Goal: Information Seeking & Learning: Learn about a topic

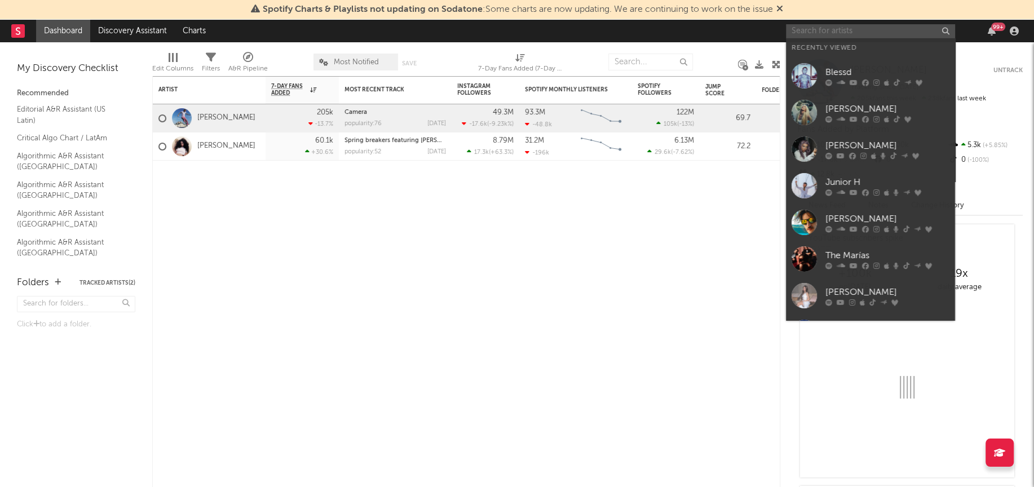
click at [857, 34] on input "text" at bounding box center [870, 31] width 169 height 14
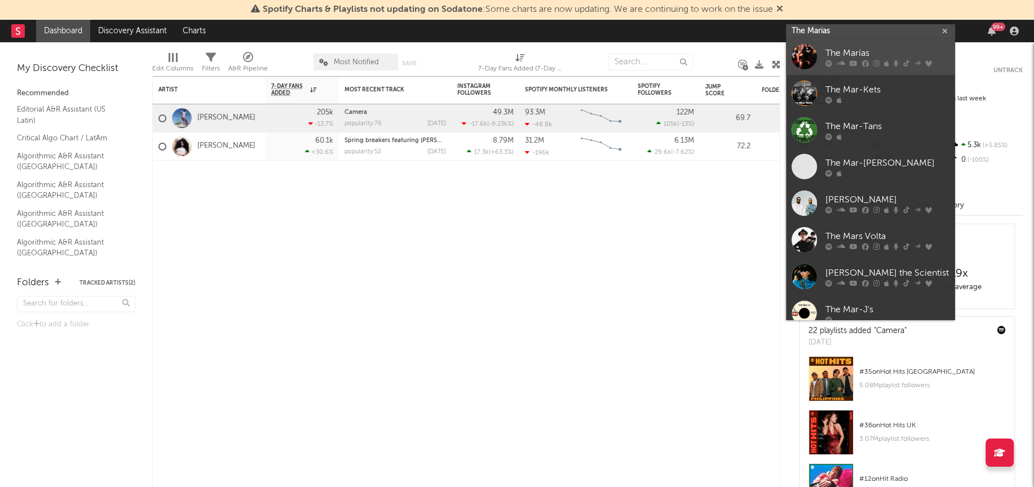
type input "The Marias"
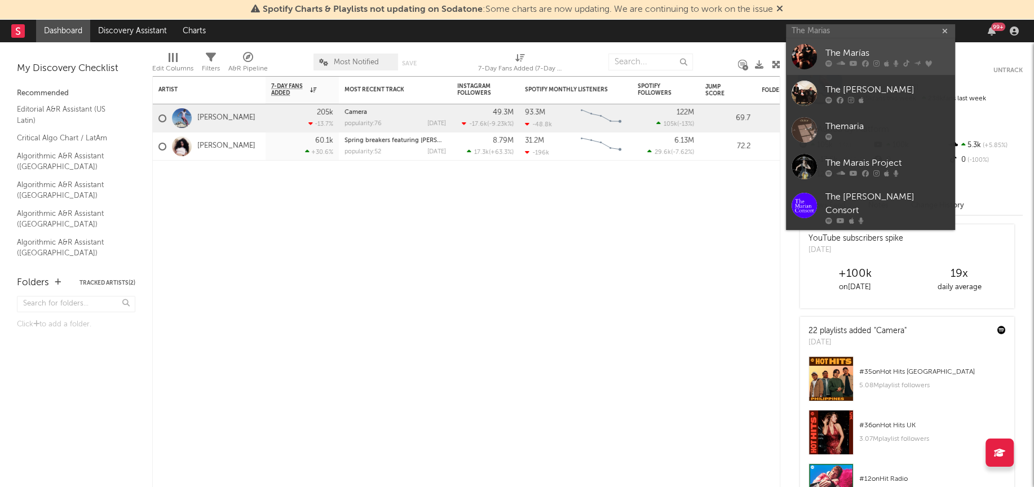
click at [803, 61] on div at bounding box center [803, 56] width 25 height 25
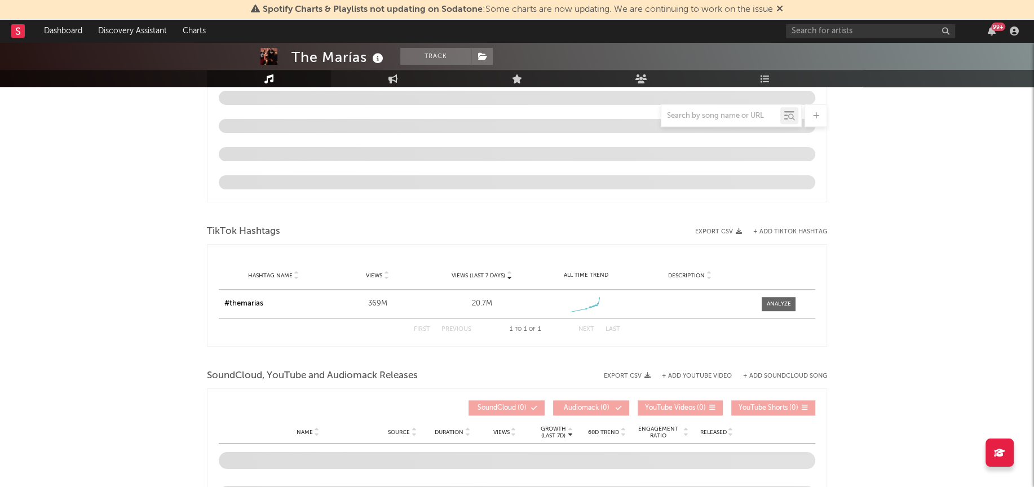
select select "6m"
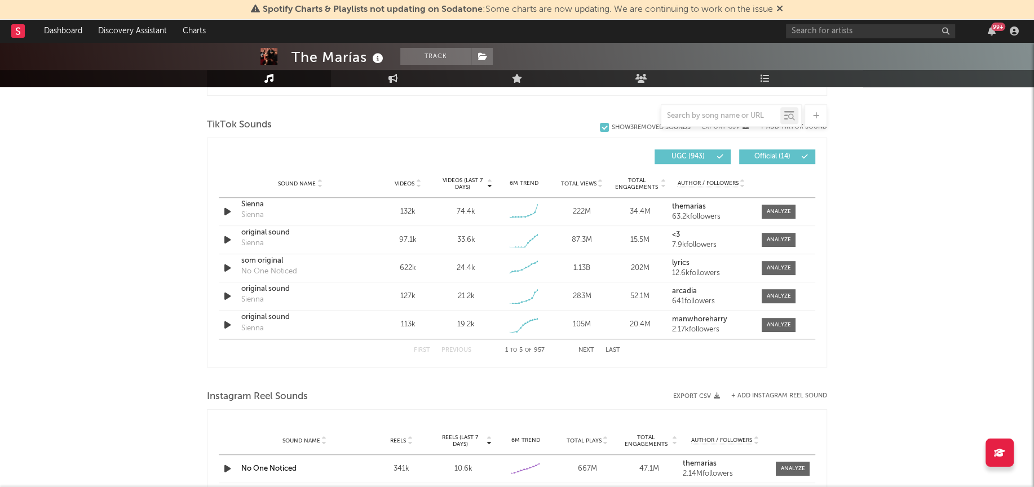
scroll to position [643, 0]
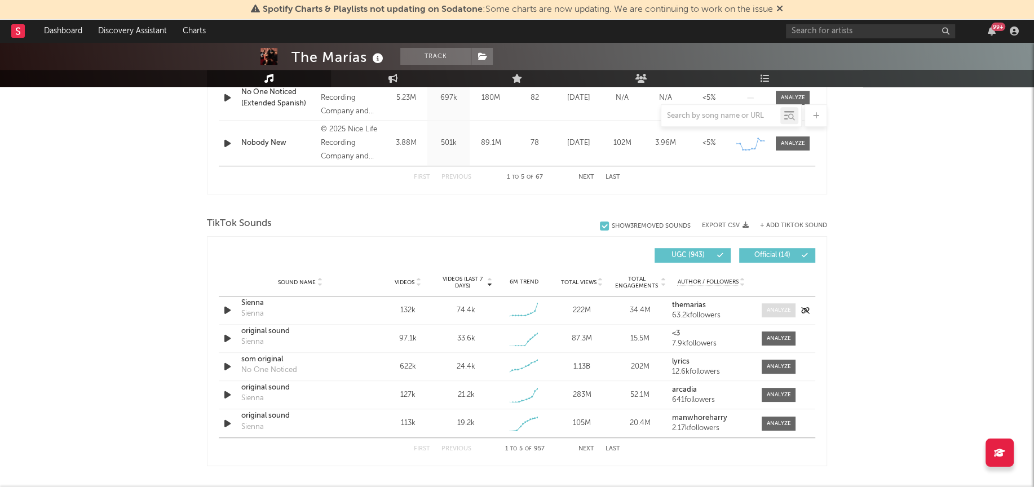
click at [783, 313] on span at bounding box center [778, 310] width 34 height 14
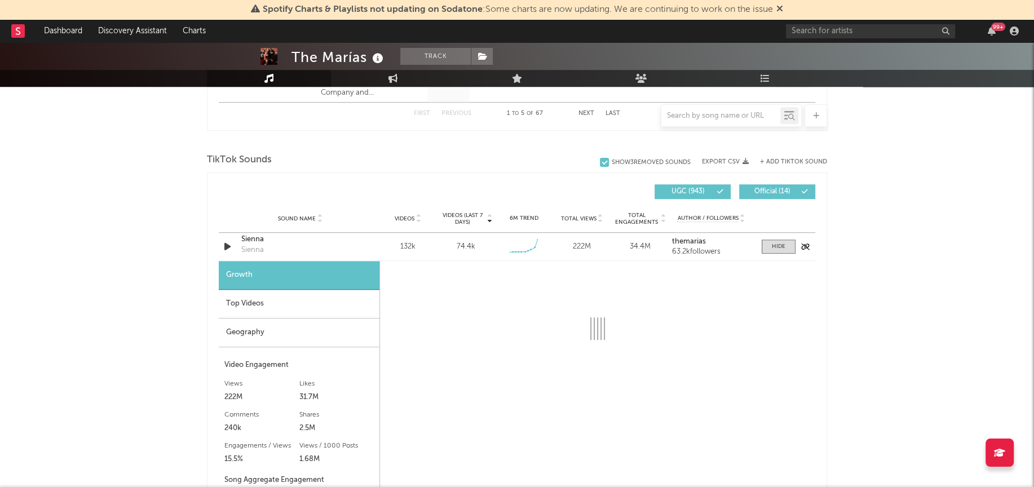
scroll to position [712, 0]
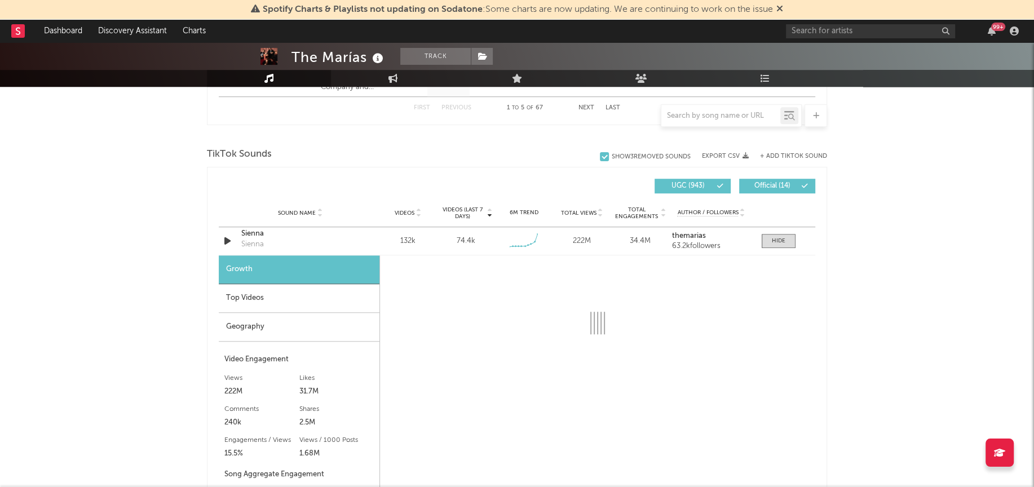
select select "6m"
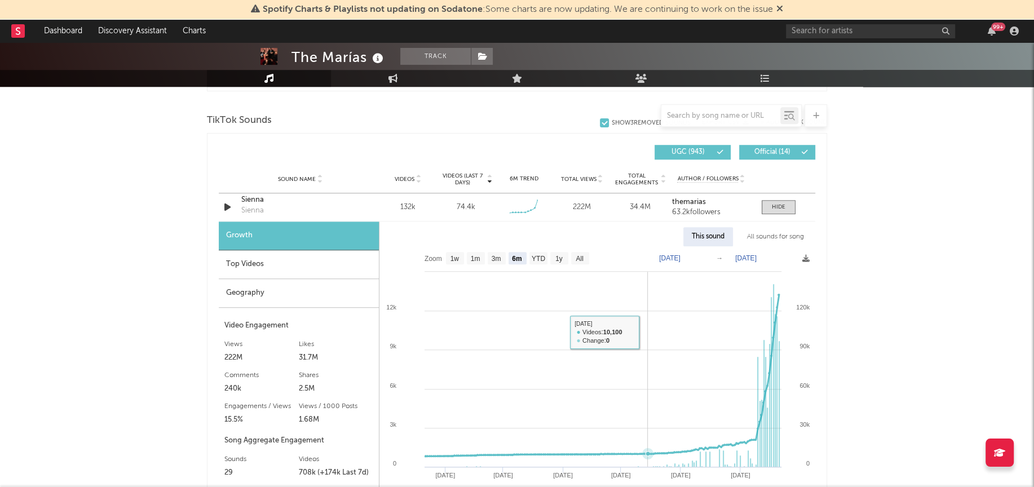
scroll to position [748, 0]
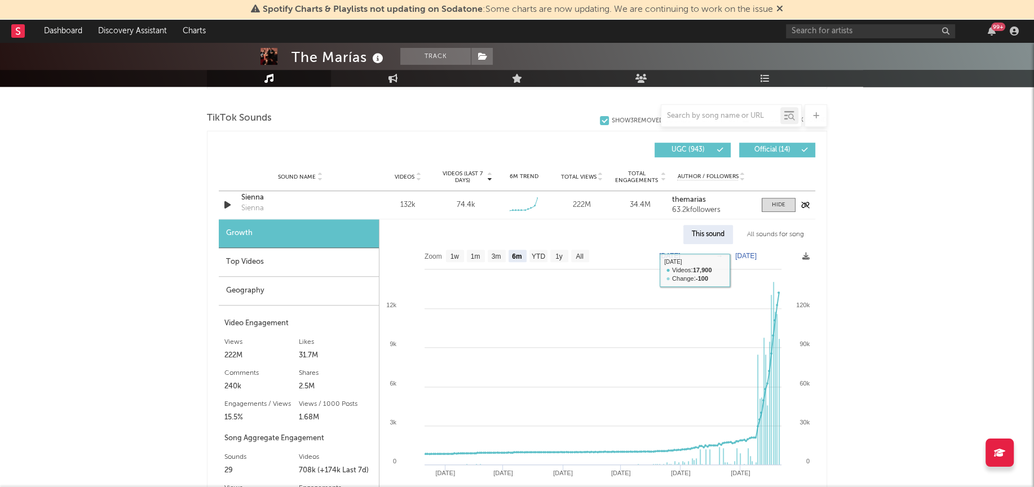
click at [783, 211] on div "Sound Name [PERSON_NAME] Videos 132k Videos (last 7 days) 74.4k Weekly Growth %…" at bounding box center [517, 205] width 596 height 28
click at [783, 202] on div at bounding box center [779, 205] width 14 height 8
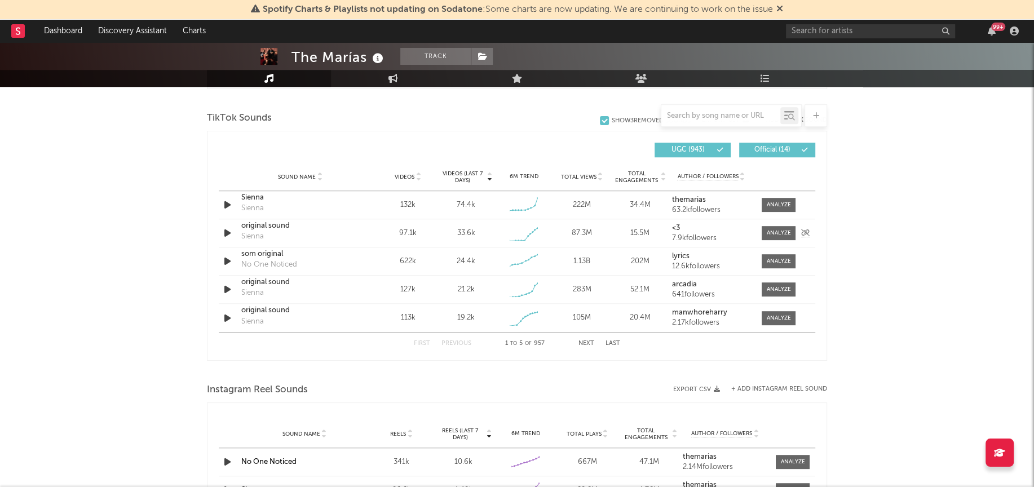
click at [760, 232] on div at bounding box center [775, 233] width 39 height 14
click at [777, 234] on div at bounding box center [779, 233] width 24 height 8
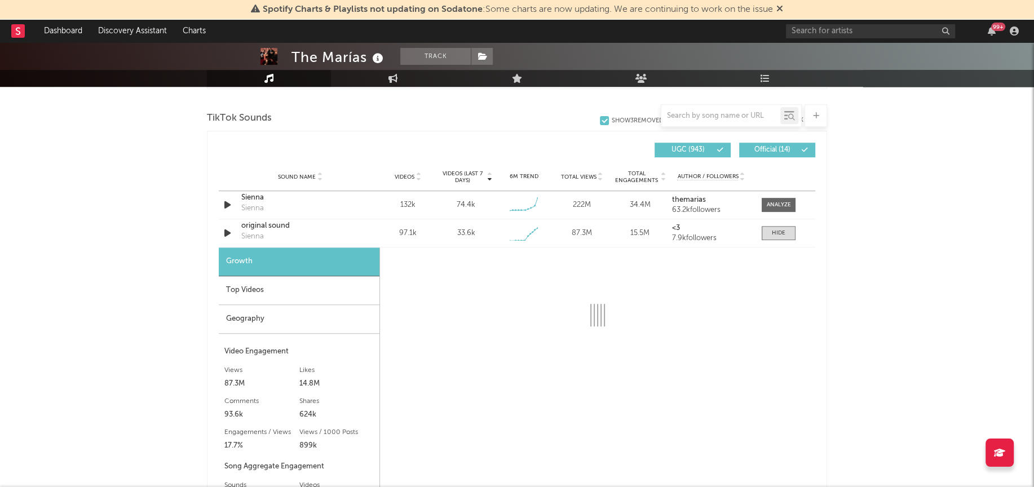
select select "1w"
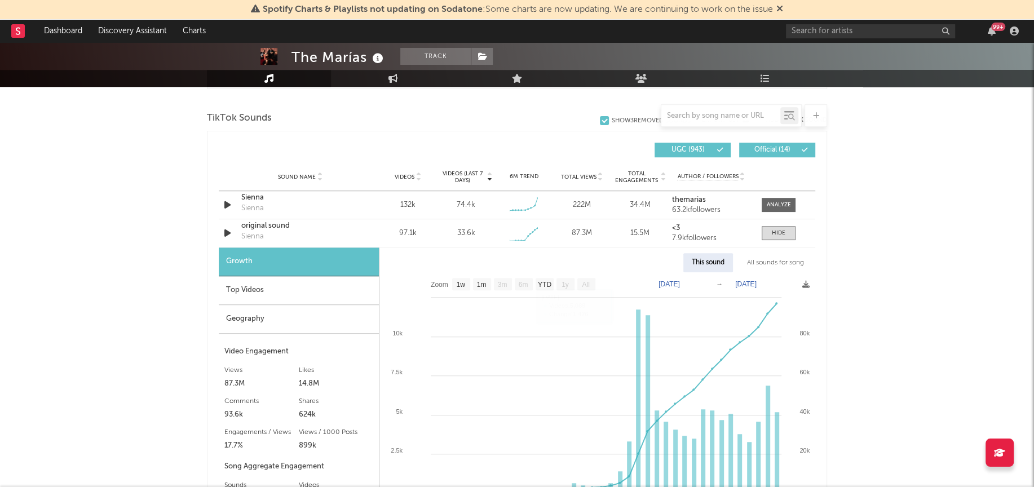
click at [287, 289] on div "Top Videos" at bounding box center [299, 290] width 160 height 29
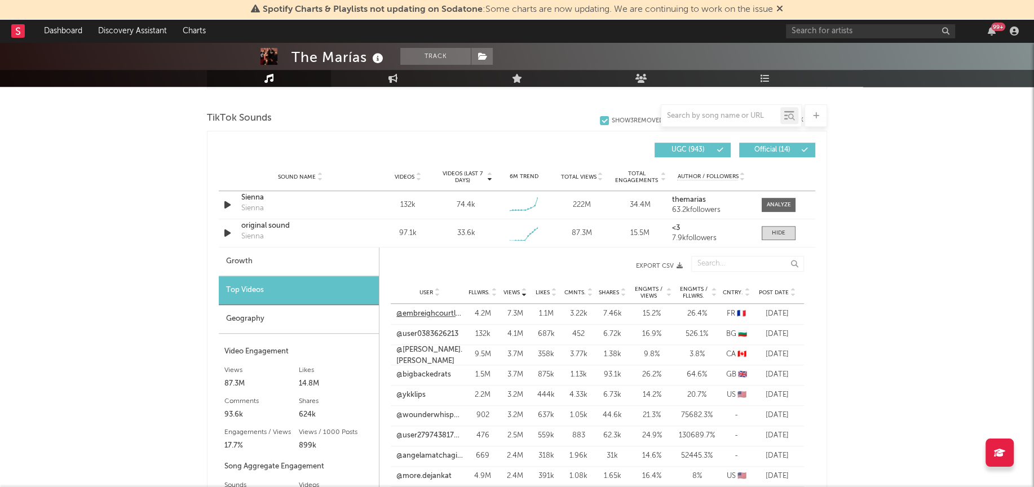
click at [437, 314] on link "@embreighcourtlyn" at bounding box center [429, 313] width 67 height 11
